Goal: Task Accomplishment & Management: Use online tool/utility

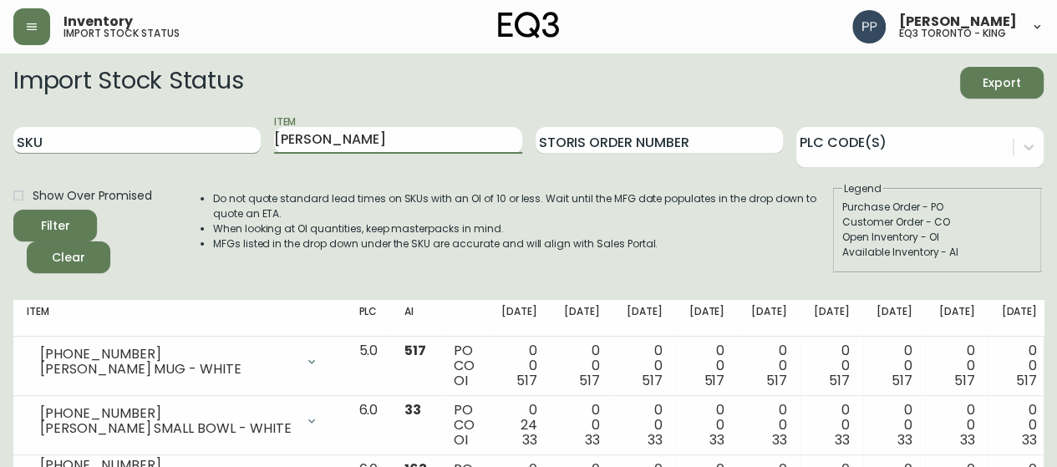
drag, startPoint x: 313, startPoint y: 138, endPoint x: 134, endPoint y: 135, distance: 179.7
click at [135, 138] on div "SKU Item [PERSON_NAME] Storis Order Number PLC Code(s)" at bounding box center [528, 141] width 1030 height 54
click at [134, 135] on input "SKU" at bounding box center [136, 140] width 247 height 27
paste input "[PHONE_NUMBER]"
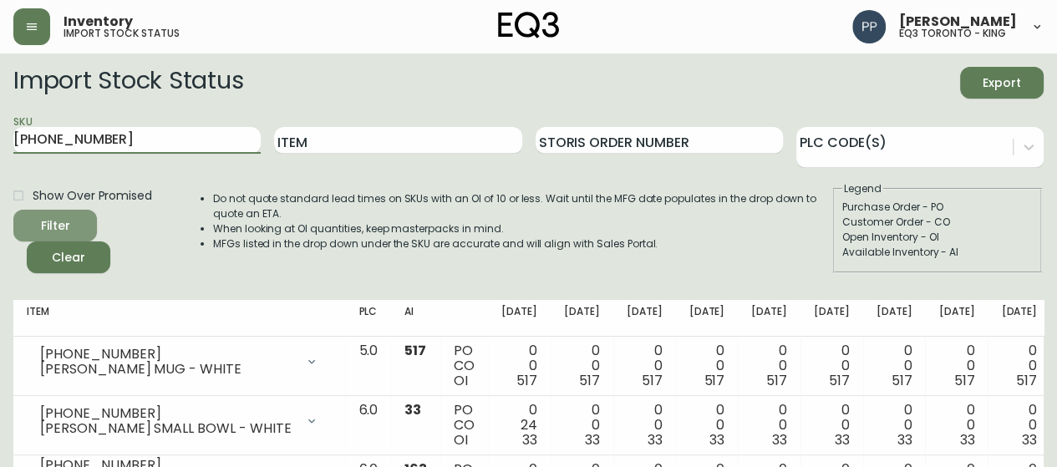
click at [78, 221] on span "Filter" at bounding box center [55, 226] width 57 height 21
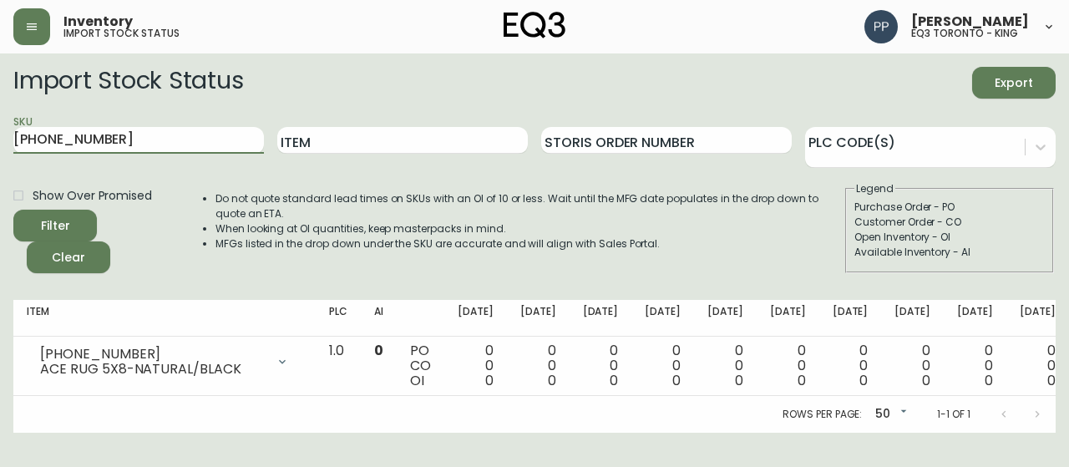
drag, startPoint x: 157, startPoint y: 138, endPoint x: 0, endPoint y: 142, distance: 157.1
click at [0, 142] on main "Import Stock Status Export SKU [PHONE_NUMBER] Item Storis Order Number PLC Code…" at bounding box center [534, 242] width 1069 height 379
paste input "7718"
click at [94, 220] on button "Filter" at bounding box center [55, 226] width 84 height 32
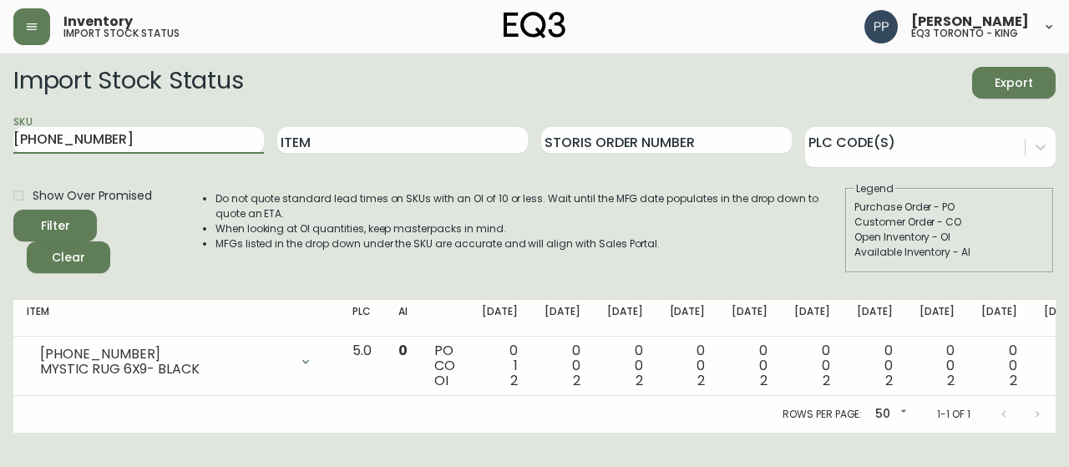
drag, startPoint x: 152, startPoint y: 134, endPoint x: 0, endPoint y: 137, distance: 152.1
click at [0, 137] on main "Import Stock Status Export SKU [PHONE_NUMBER] Item Storis Order Number PLC Code…" at bounding box center [534, 242] width 1069 height 379
paste input "221-8"
click at [84, 221] on button "Filter" at bounding box center [55, 226] width 84 height 32
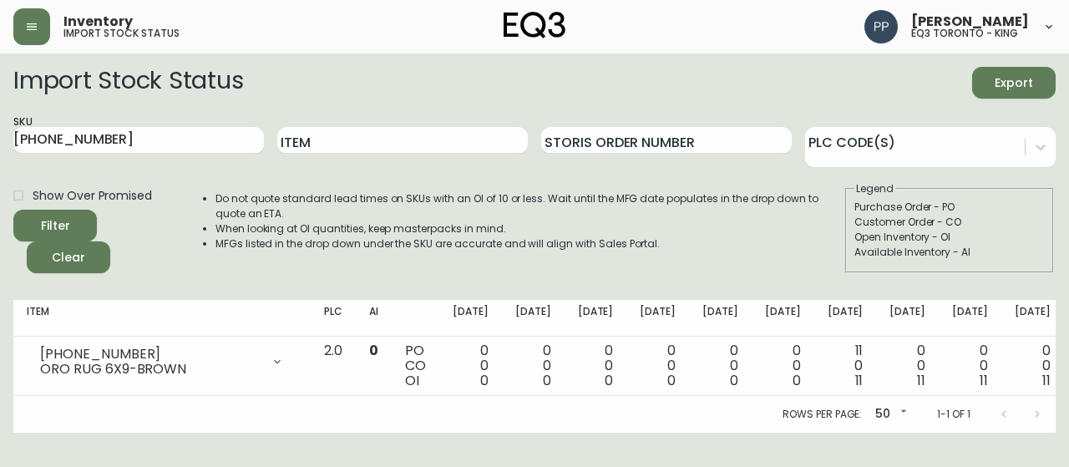
drag, startPoint x: 159, startPoint y: 145, endPoint x: 0, endPoint y: 143, distance: 158.8
click at [0, 143] on main "Import Stock Status Export SKU [PHONE_NUMBER] Item Storis Order Number PLC Code…" at bounding box center [534, 242] width 1069 height 379
paste input "1223-0"
click at [84, 211] on button "Filter" at bounding box center [55, 226] width 84 height 32
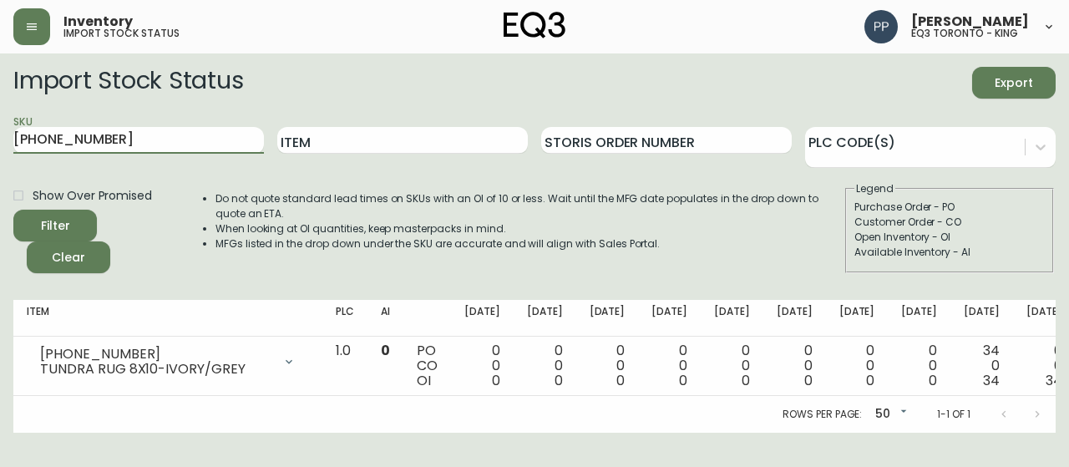
drag, startPoint x: 74, startPoint y: 150, endPoint x: 0, endPoint y: 155, distance: 73.7
click at [0, 155] on main "Import Stock Status Export SKU [PHONE_NUMBER] Item Storis Order Number PLC Code…" at bounding box center [534, 242] width 1069 height 379
paste input "5512-5"
click at [76, 219] on span "Filter" at bounding box center [55, 226] width 57 height 21
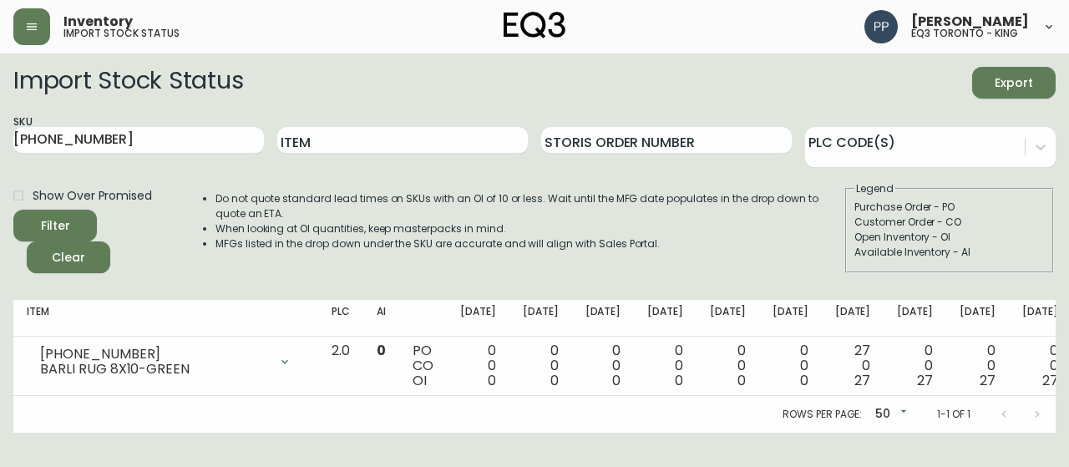
drag, startPoint x: 7, startPoint y: 135, endPoint x: 0, endPoint y: 142, distance: 9.5
click at [0, 142] on main "Import Stock Status Export SKU [PHONE_NUMBER] Item Storis Order Number PLC Code…" at bounding box center [534, 242] width 1069 height 379
paste input "2223-0"
click at [80, 222] on span "Filter" at bounding box center [55, 226] width 57 height 21
drag, startPoint x: 72, startPoint y: 138, endPoint x: 0, endPoint y: 138, distance: 71.9
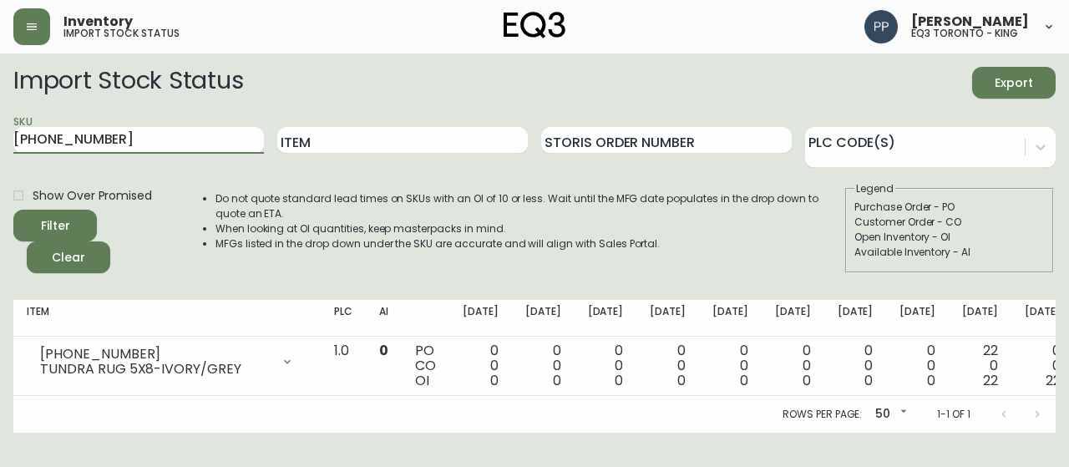
click at [0, 138] on main "Import Stock Status Export SKU [PHONE_NUMBER] Item Storis Order Number PLC Code…" at bounding box center [534, 242] width 1069 height 379
paste input "1-8"
click at [89, 219] on button "Filter" at bounding box center [55, 226] width 84 height 32
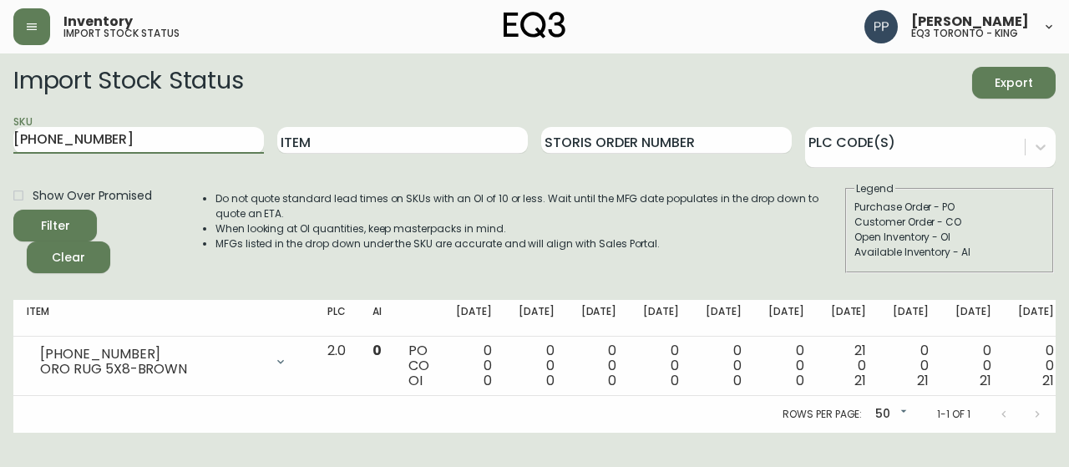
drag, startPoint x: 130, startPoint y: 143, endPoint x: 0, endPoint y: 144, distance: 130.3
click at [0, 144] on main "Import Stock Status Export SKU [PHONE_NUMBER] Item Storis Order Number PLC Code…" at bounding box center [534, 242] width 1069 height 379
paste input "89-1"
type input "[PHONE_NUMBER]"
click at [70, 206] on label "Show Over Promised" at bounding box center [78, 195] width 148 height 28
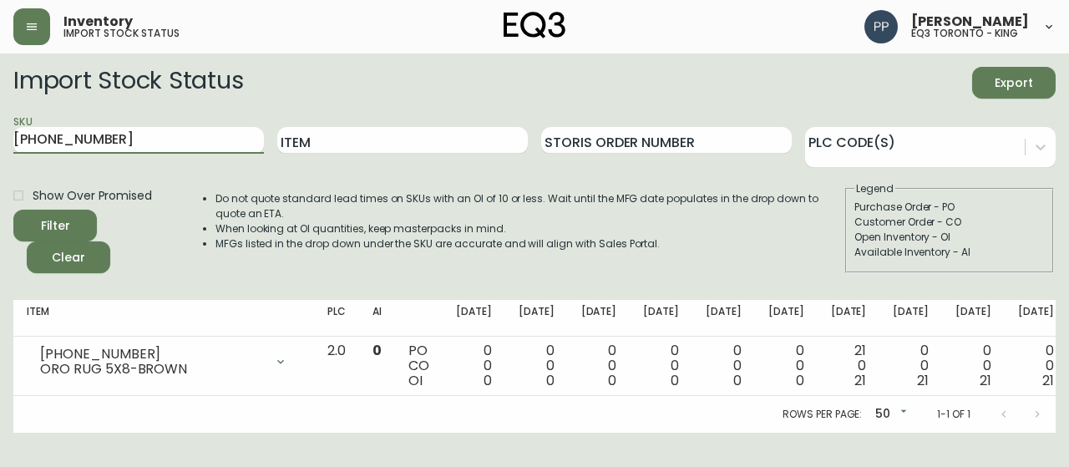
click at [33, 206] on input "Show Over Promised" at bounding box center [18, 195] width 28 height 28
click at [74, 217] on span "Filter" at bounding box center [55, 226] width 57 height 21
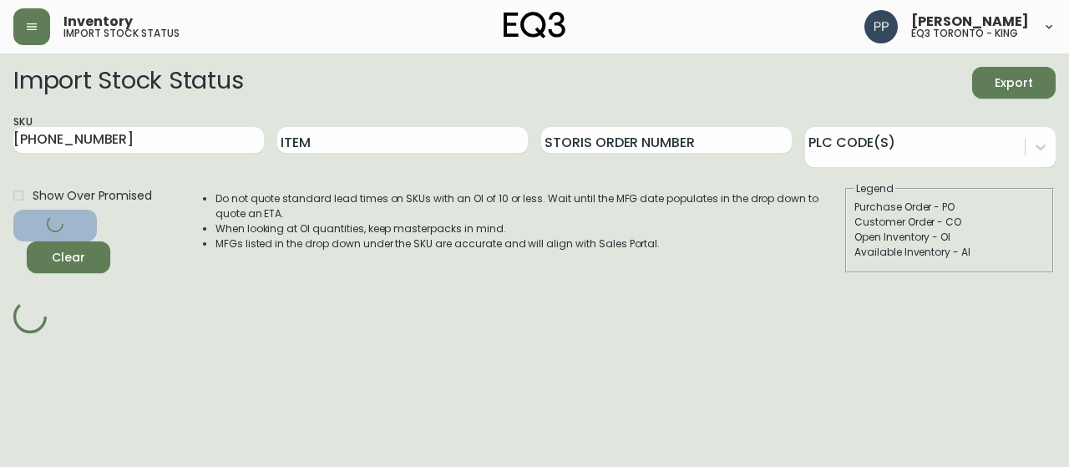
click at [18, 193] on input "Show Over Promised" at bounding box center [18, 195] width 28 height 28
checkbox input "true"
click at [67, 222] on div "Filter Clear" at bounding box center [97, 242] width 169 height 64
click at [79, 263] on span "Clear" at bounding box center [68, 257] width 57 height 21
checkbox input "false"
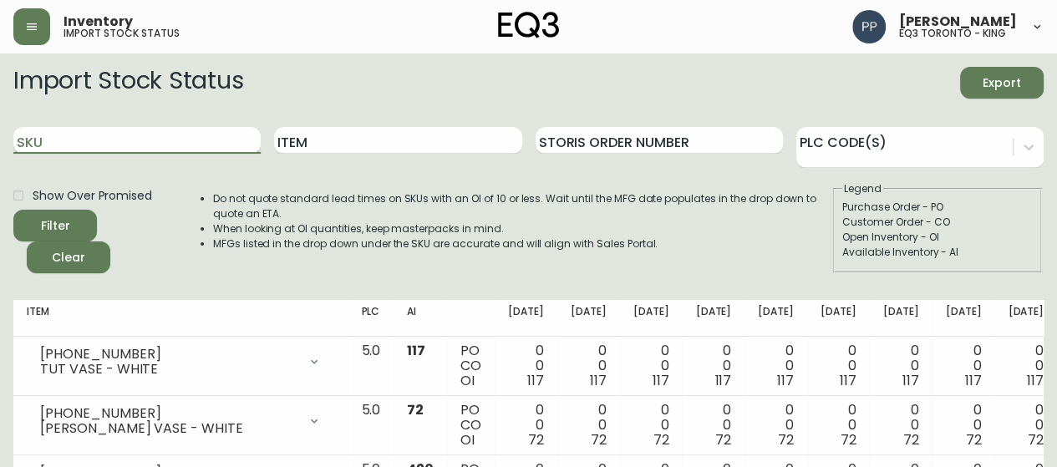
click at [97, 138] on input "SKU" at bounding box center [136, 140] width 247 height 27
paste input "[PHONE_NUMBER]"
click at [80, 218] on span "Filter" at bounding box center [55, 226] width 57 height 21
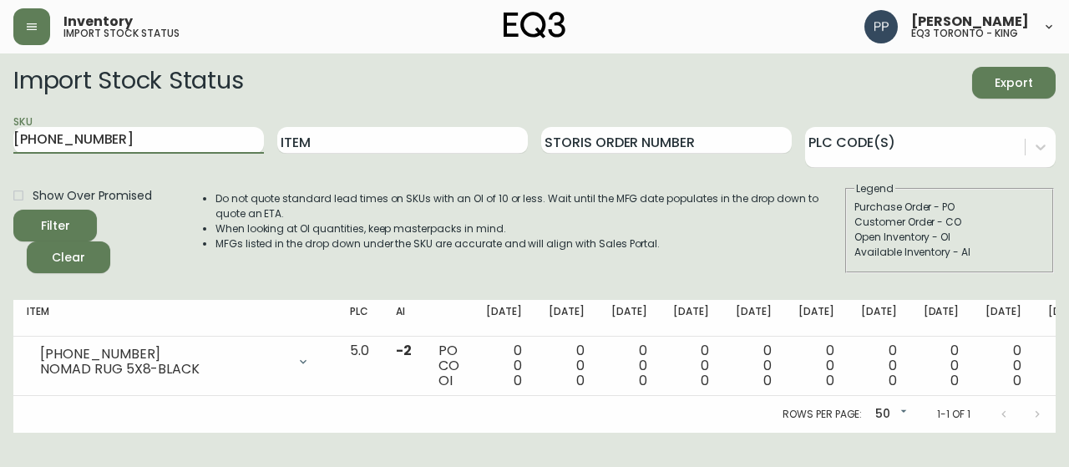
click at [0, 141] on main "Import Stock Status Export SKU [PHONE_NUMBER] Item Storis Order Number PLC Code…" at bounding box center [534, 242] width 1069 height 379
paste input "PLC 1.0"
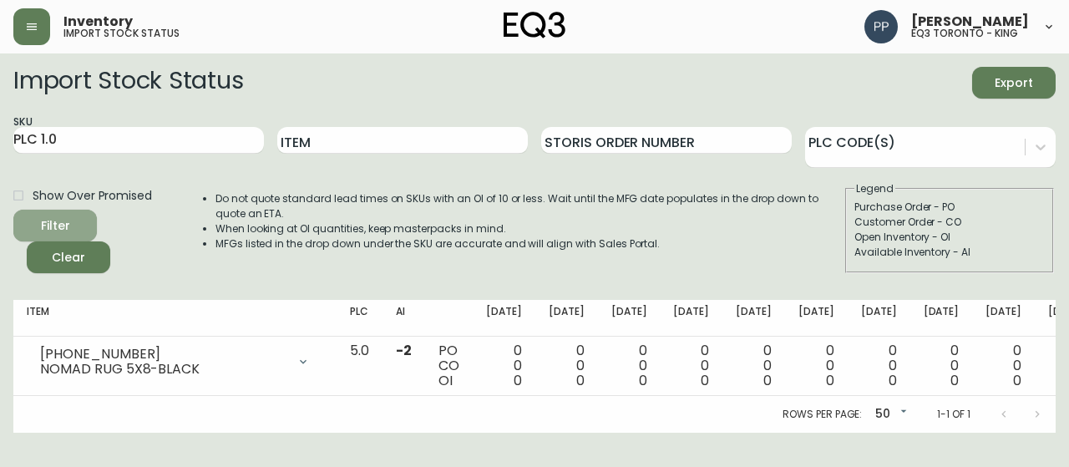
click at [77, 216] on span "Filter" at bounding box center [55, 226] width 57 height 21
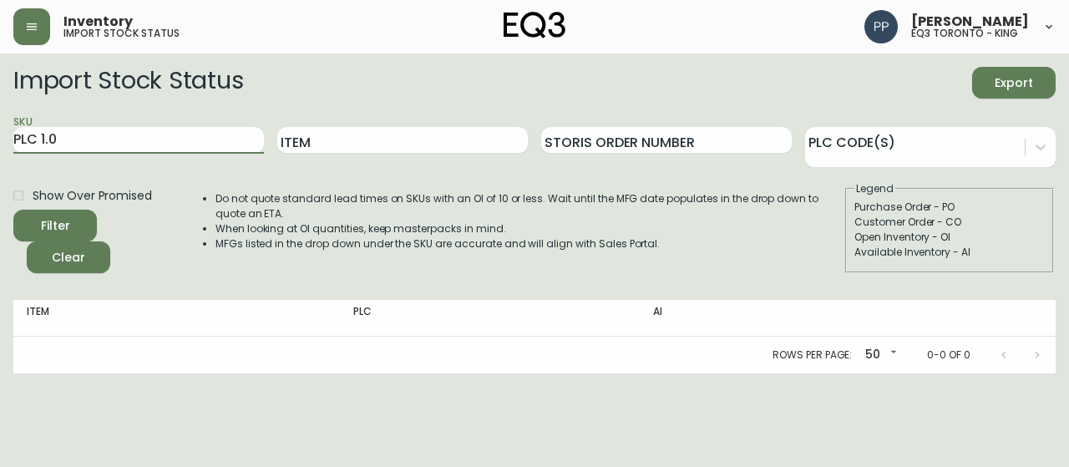
drag, startPoint x: 101, startPoint y: 141, endPoint x: 0, endPoint y: 140, distance: 101.1
click at [0, 140] on main "Import Stock Status Export SKU PLC 1.0 Item Storis Order Number PLC Code(s) Sho…" at bounding box center [534, 213] width 1069 height 320
paste input "[PHONE_NUMBER]"
click at [79, 217] on span "Filter" at bounding box center [55, 226] width 57 height 21
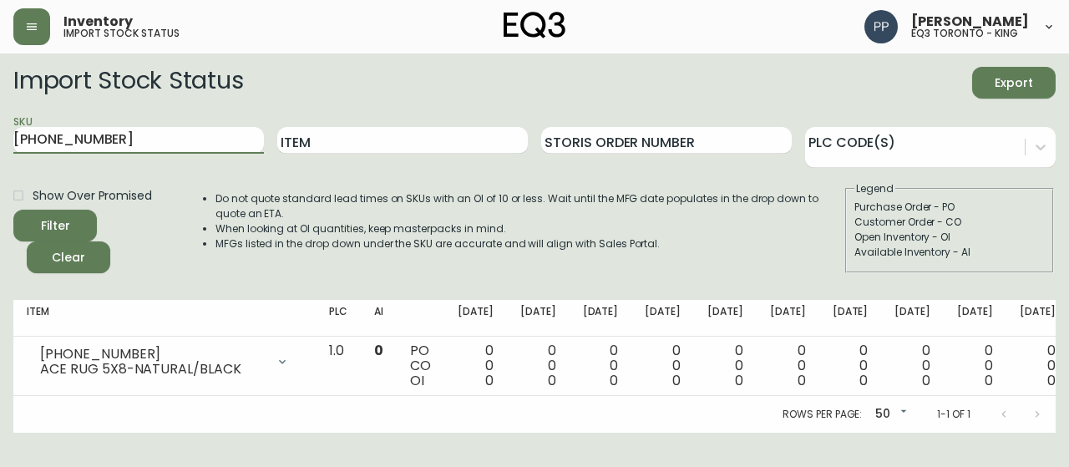
drag, startPoint x: 156, startPoint y: 143, endPoint x: 0, endPoint y: 143, distance: 156.2
click at [0, 143] on main "Import Stock Status Export SKU [PHONE_NUMBER] Item Storis Order Number PLC Code…" at bounding box center [534, 242] width 1069 height 379
paste input "PLC 2.0"
click at [58, 213] on button "Filter" at bounding box center [55, 226] width 84 height 32
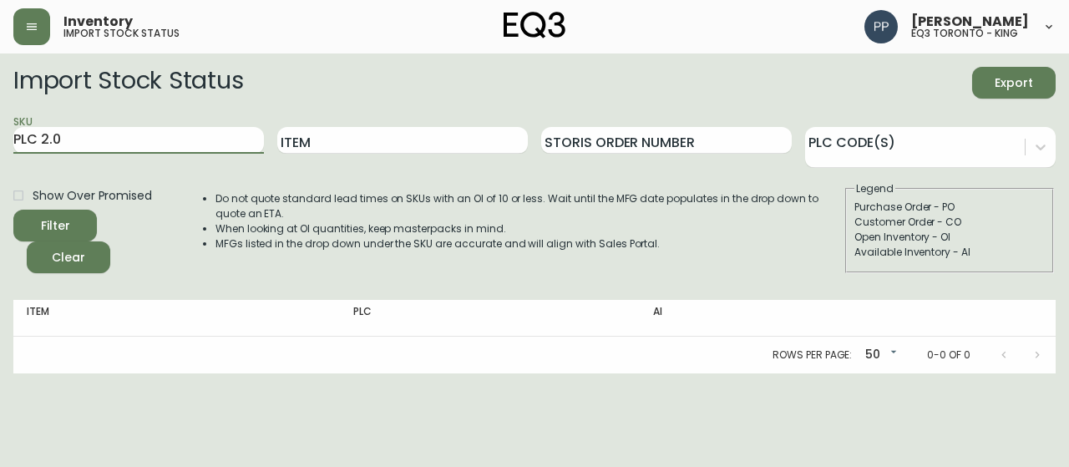
click at [0, 143] on main "Import Stock Status Export SKU PLC 2.0 Item Storis Order Number PLC Code(s) Sho…" at bounding box center [534, 213] width 1069 height 320
paste input "[PHONE_NUMBER]"
type input "[PHONE_NUMBER]"
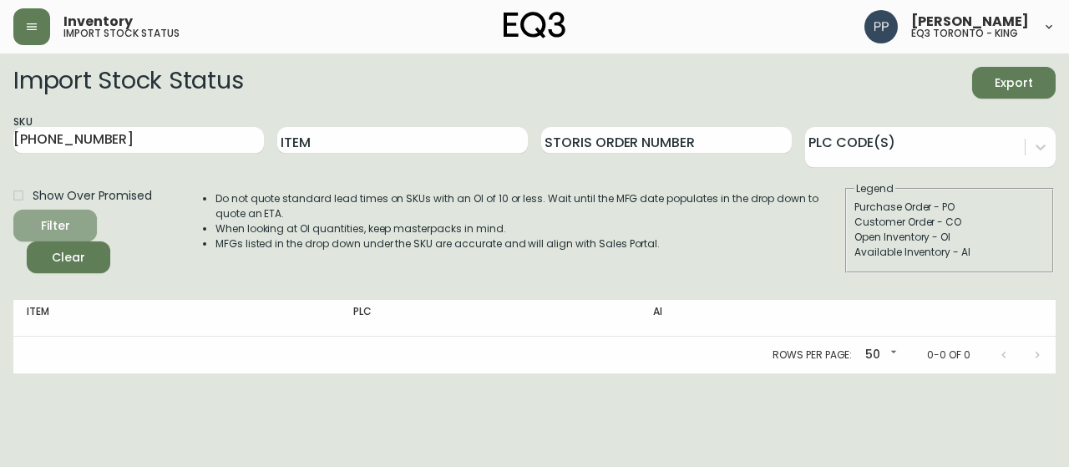
click at [83, 220] on span "Filter" at bounding box center [55, 226] width 57 height 21
